Goal: Information Seeking & Learning: Learn about a topic

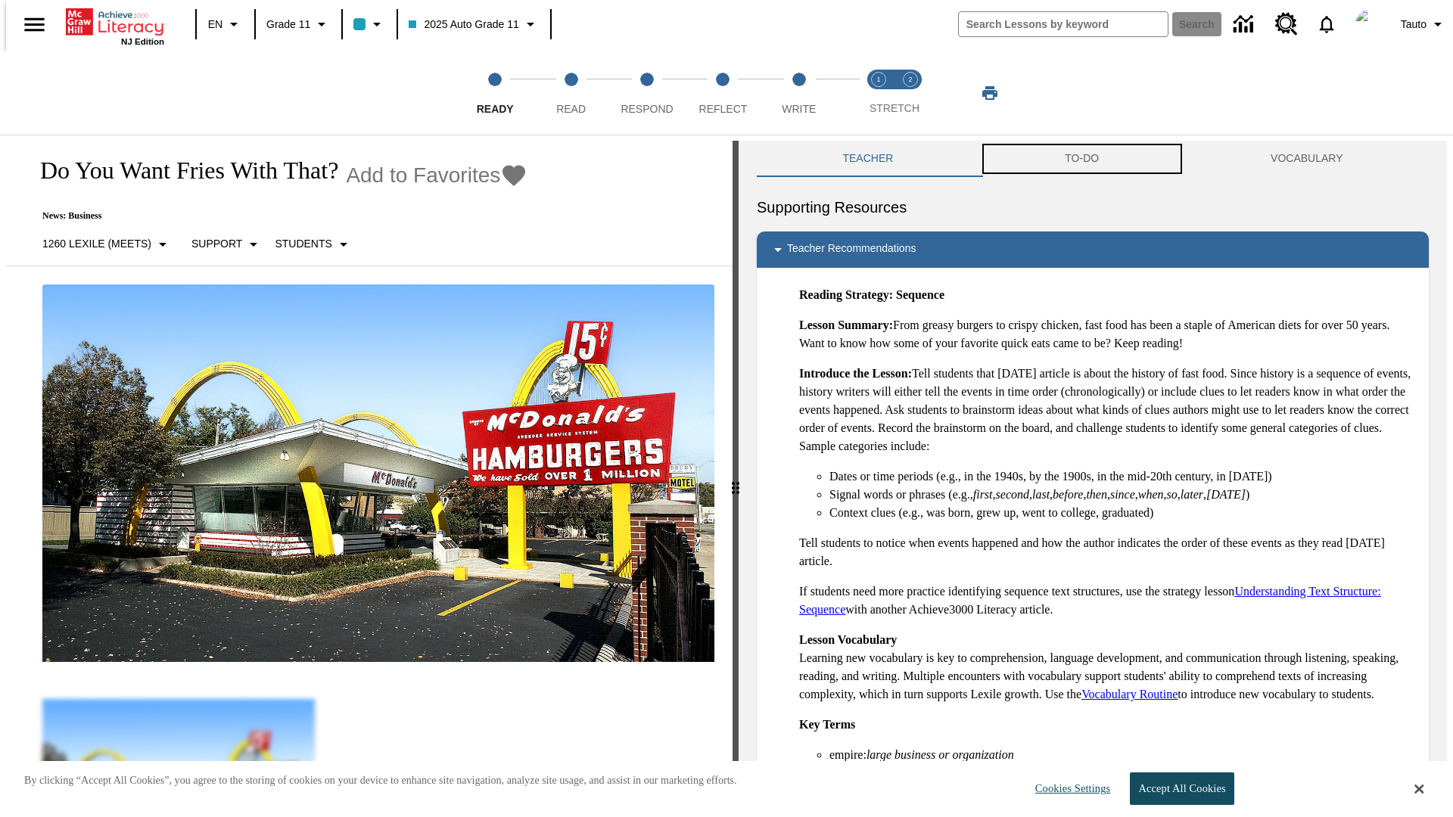
click at [1082, 159] on button "TO-DO" at bounding box center [1082, 159] width 206 height 36
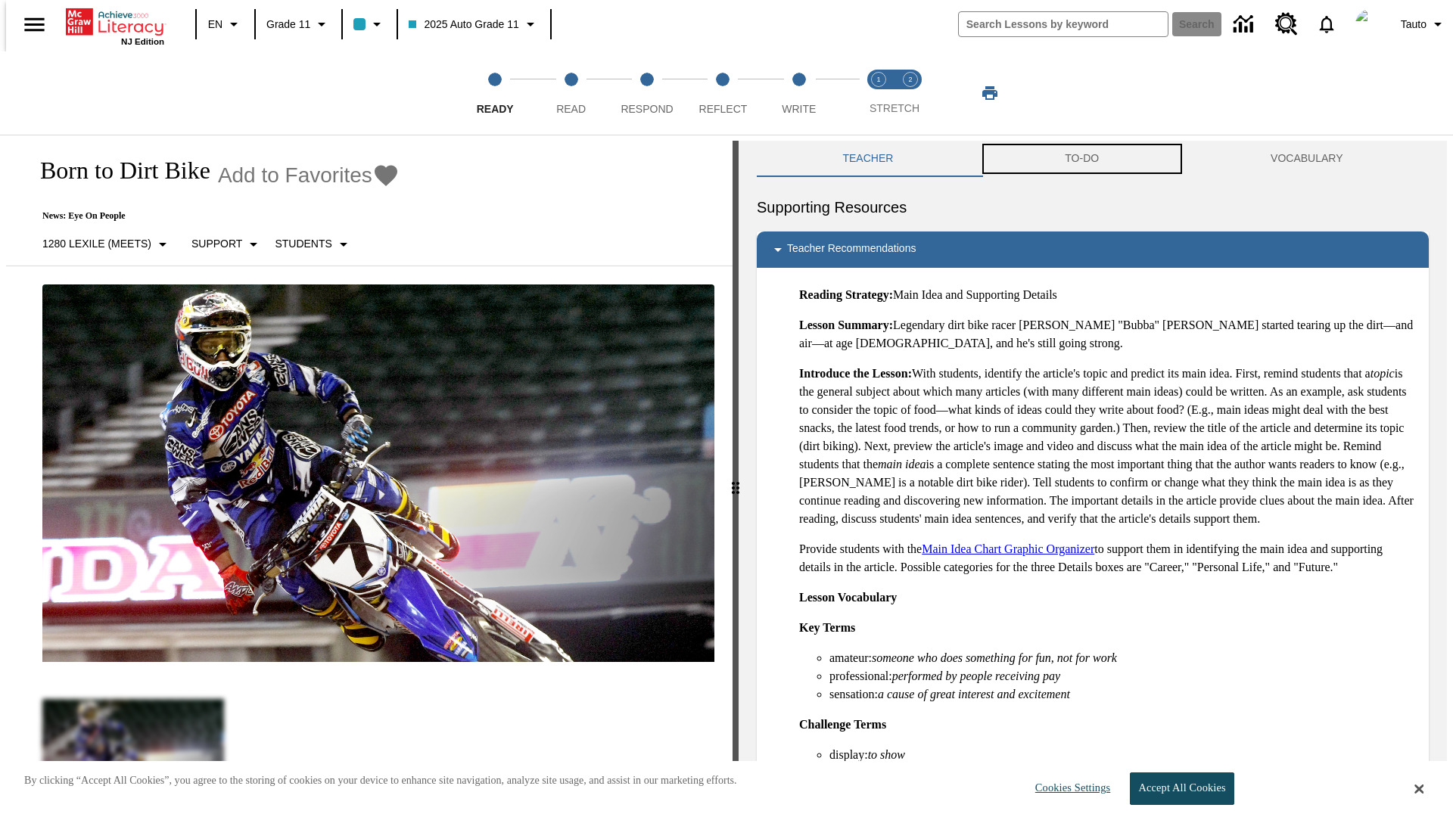
click at [1082, 159] on button "TO-DO" at bounding box center [1082, 159] width 206 height 36
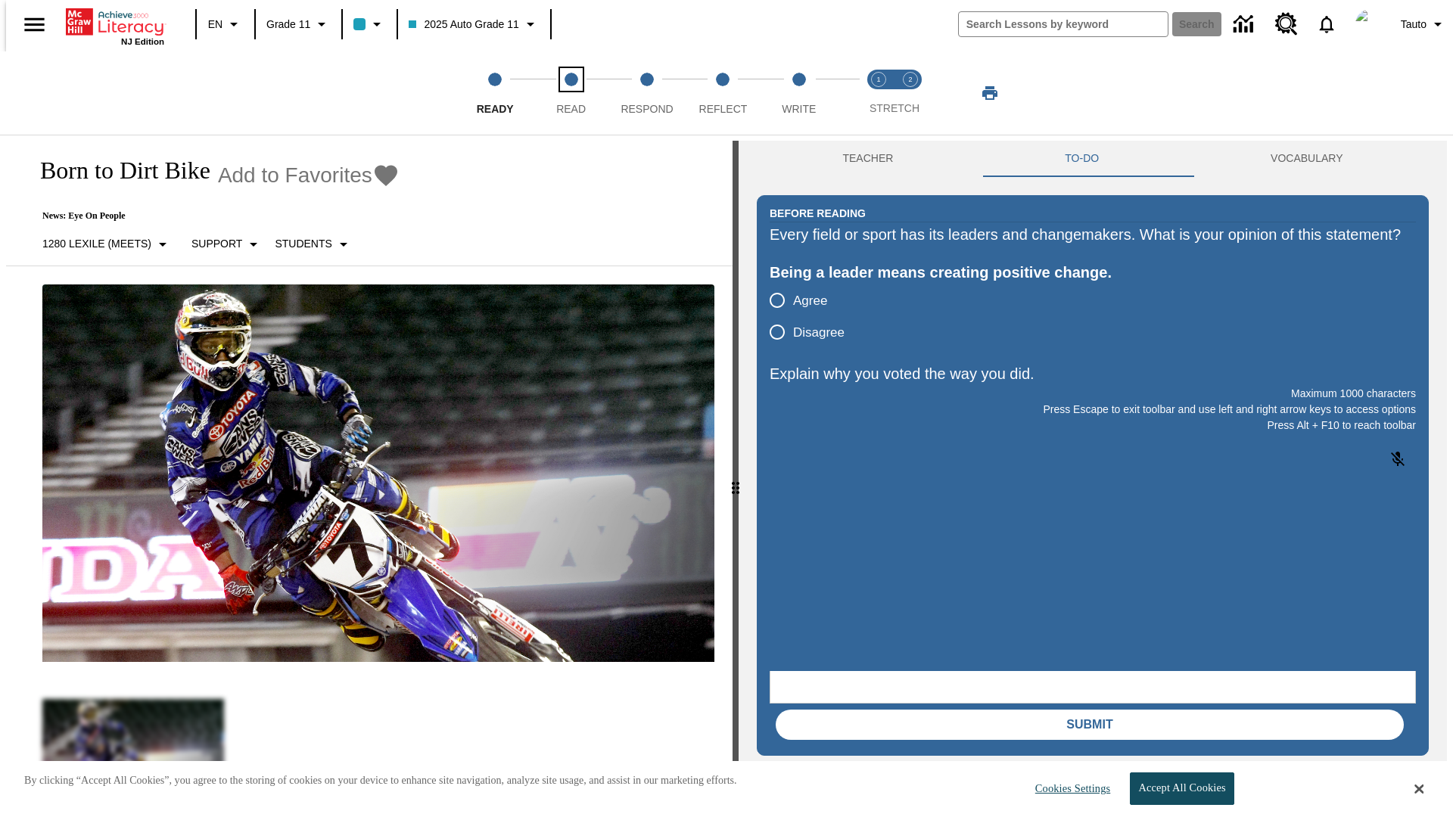
click at [571, 93] on span "Read" at bounding box center [571, 102] width 30 height 27
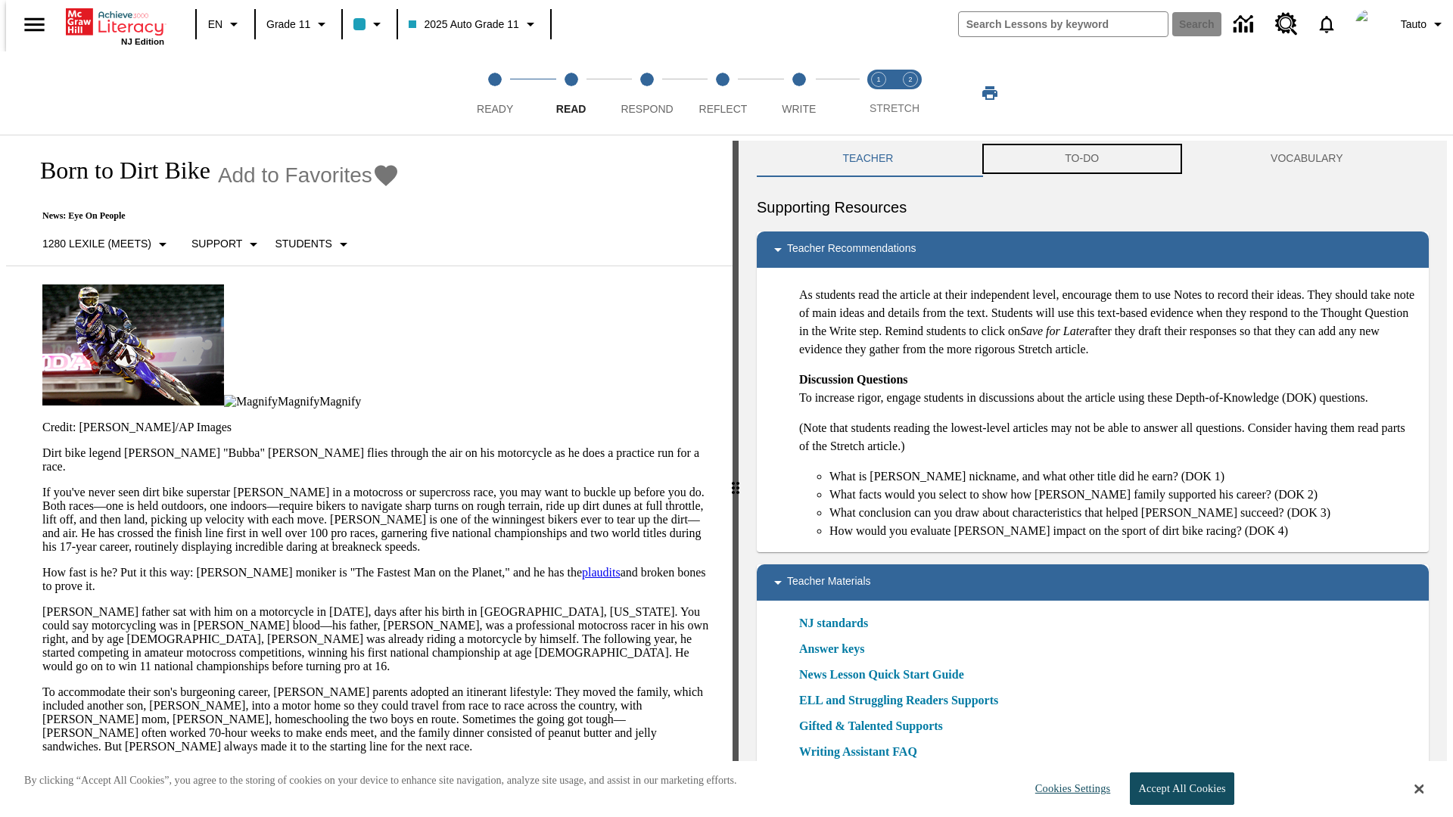
scroll to position [1, 0]
click at [1082, 159] on button "TO-DO" at bounding box center [1082, 158] width 206 height 36
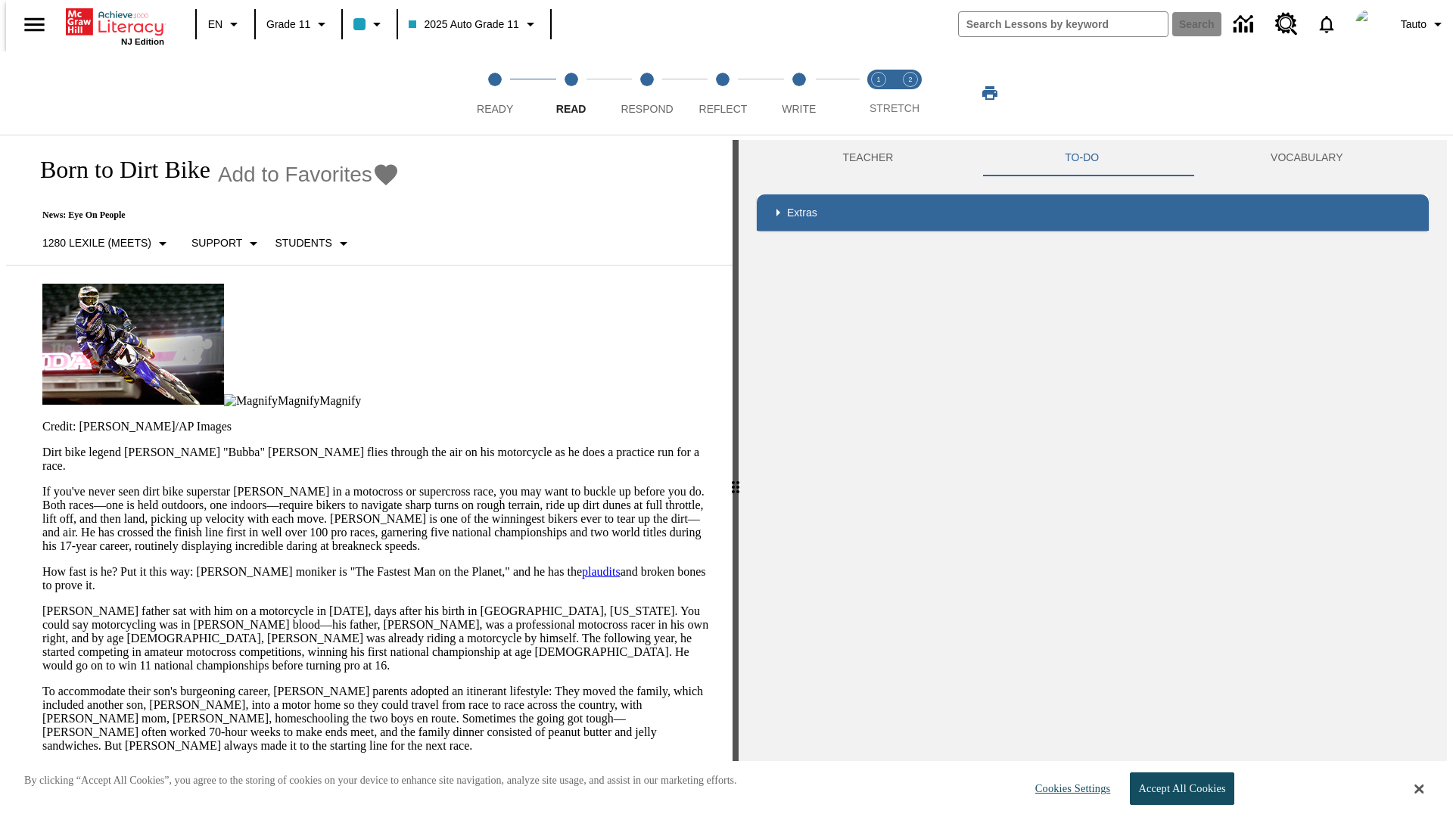
click at [42, 485] on p "If you've never seen dirt bike superstar [PERSON_NAME] in a motocross or superc…" at bounding box center [378, 519] width 672 height 68
